Goal: Check status

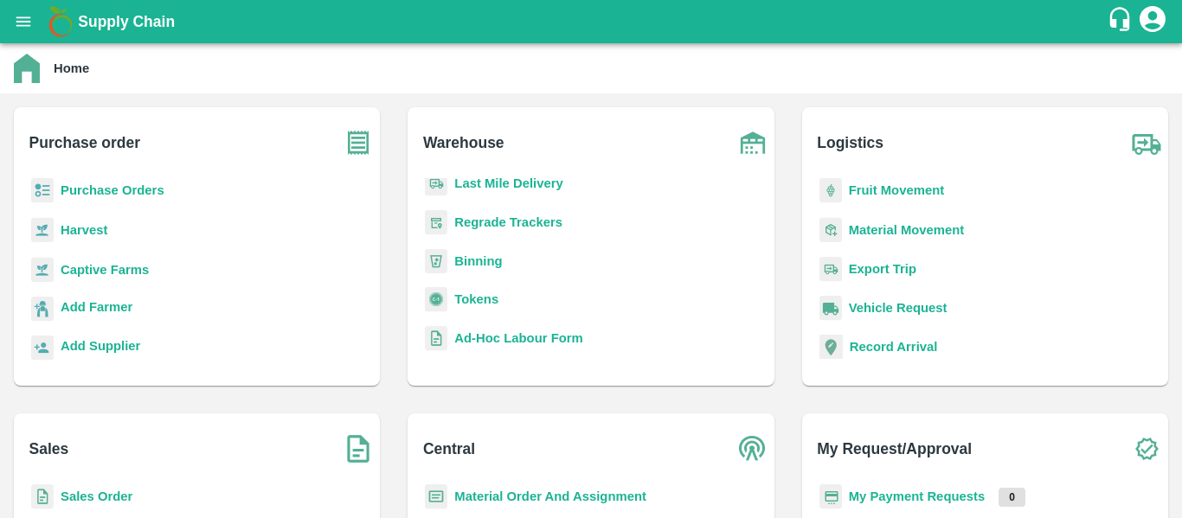
scroll to position [188, 0]
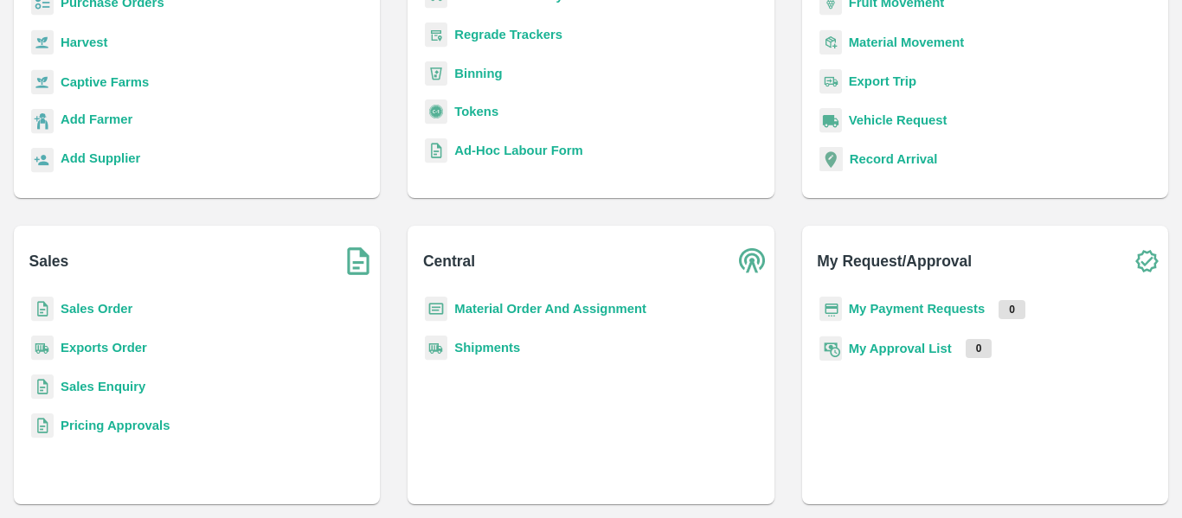
click at [865, 350] on b "My Approval List" at bounding box center [900, 349] width 103 height 14
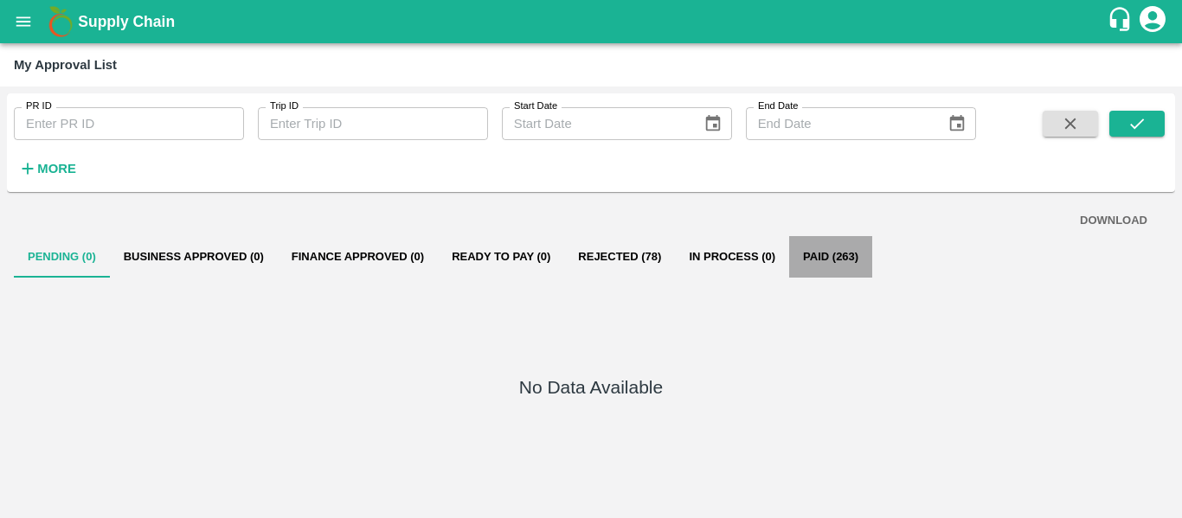
click at [815, 261] on button "Paid (263)" at bounding box center [830, 257] width 83 height 42
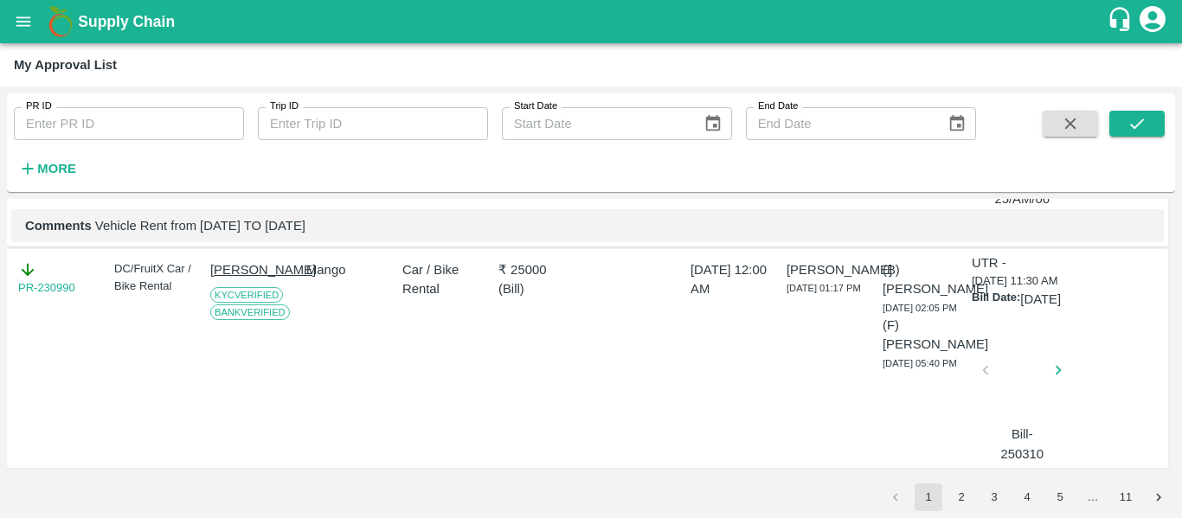
scroll to position [6313, 0]
click at [962, 491] on button "2" at bounding box center [962, 498] width 28 height 28
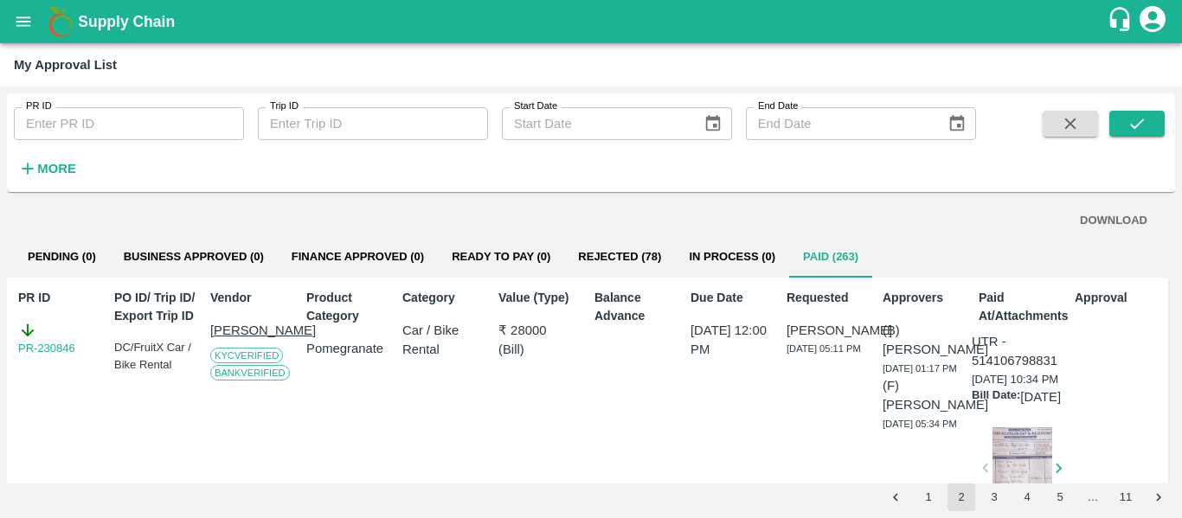
drag, startPoint x: 253, startPoint y: 346, endPoint x: 210, endPoint y: 331, distance: 45.2
click at [210, 331] on p "Nirmal karsan Hirani" at bounding box center [254, 330] width 89 height 19
click at [1102, 221] on button "DOWNLOAD" at bounding box center [1113, 221] width 81 height 30
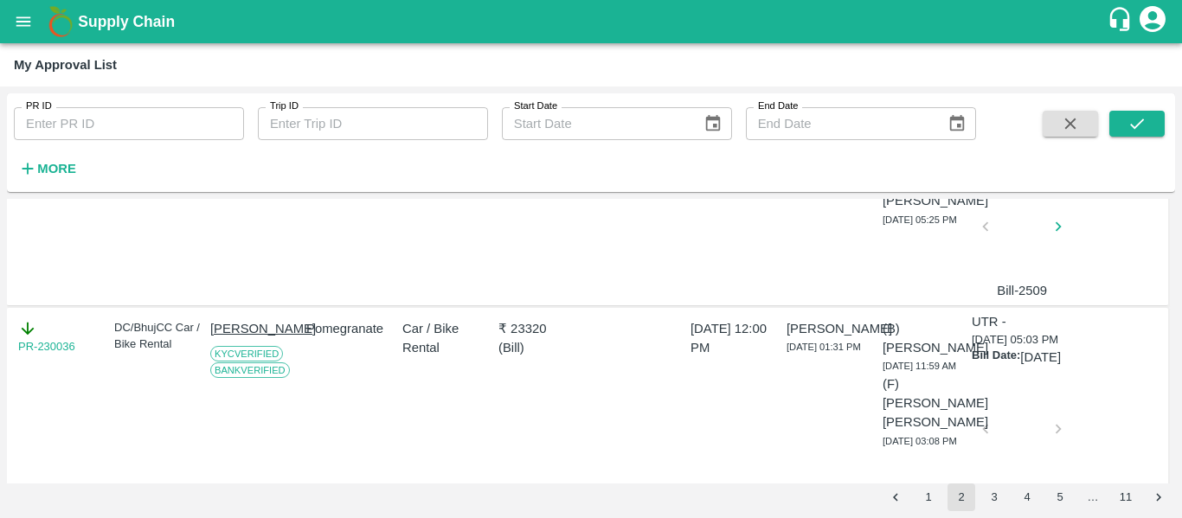
scroll to position [1111, 0]
click at [247, 157] on p "Giravena laxmipati" at bounding box center [254, 137] width 89 height 39
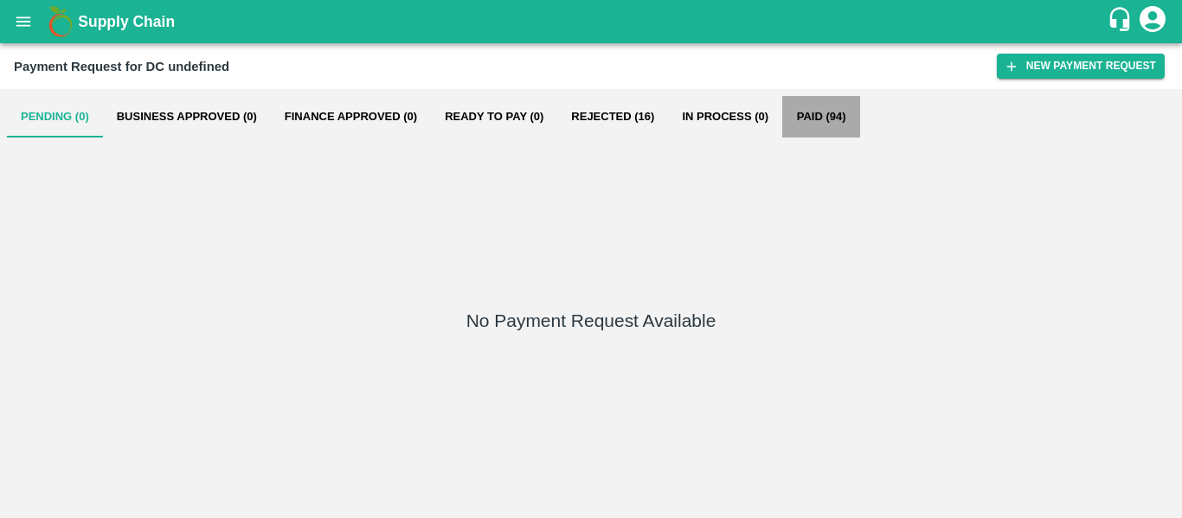
click at [786, 107] on button "Paid (94)" at bounding box center [821, 117] width 78 height 42
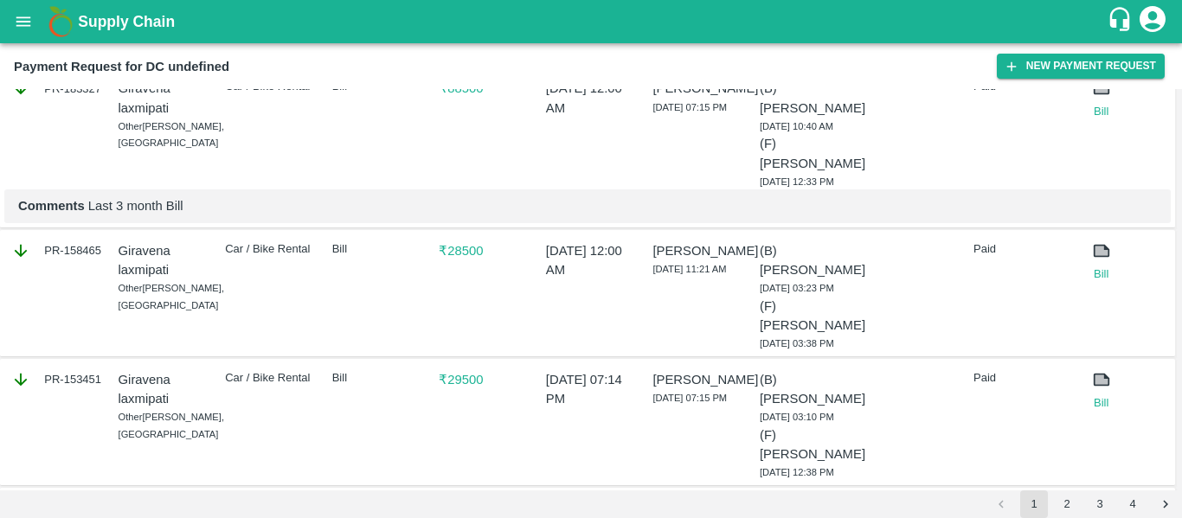
scroll to position [803, 0]
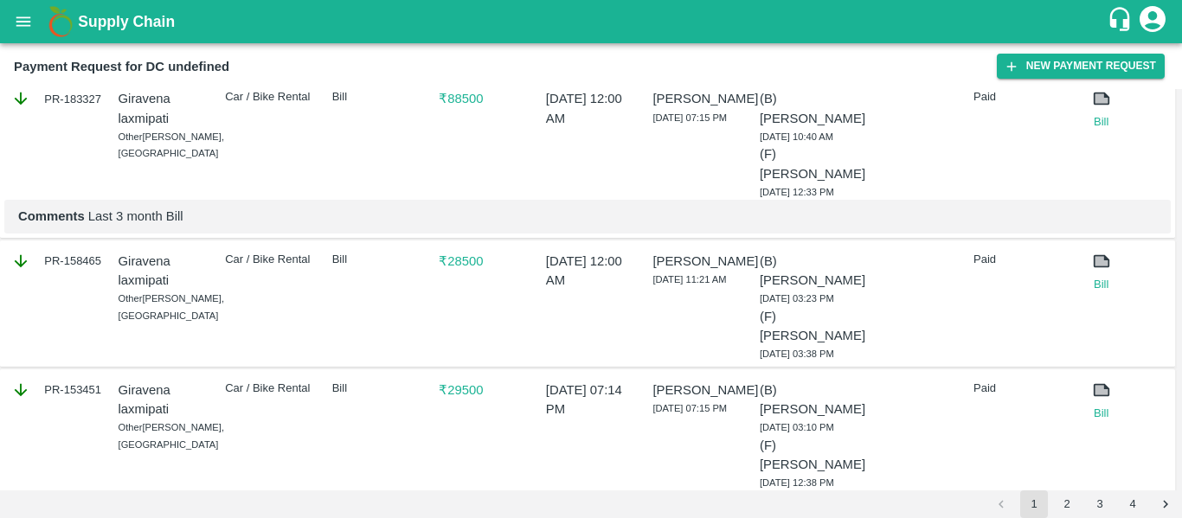
click at [1100, 108] on icon at bounding box center [1101, 98] width 19 height 19
click at [1095, 104] on icon at bounding box center [1101, 99] width 13 height 10
click at [967, 200] on div "Paid" at bounding box center [1015, 141] width 97 height 118
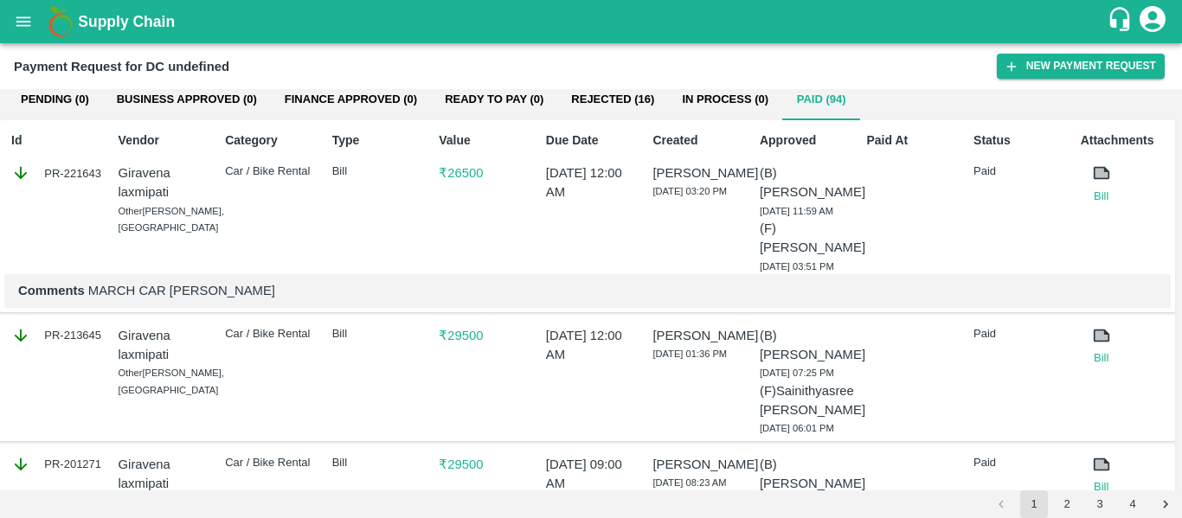
scroll to position [16, 0]
click at [815, 103] on button "Paid (94)" at bounding box center [821, 101] width 78 height 42
